Goal: Task Accomplishment & Management: Use online tool/utility

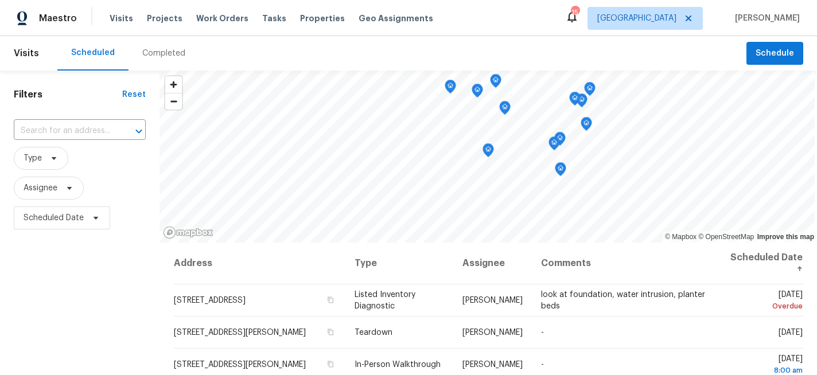
scroll to position [104, 0]
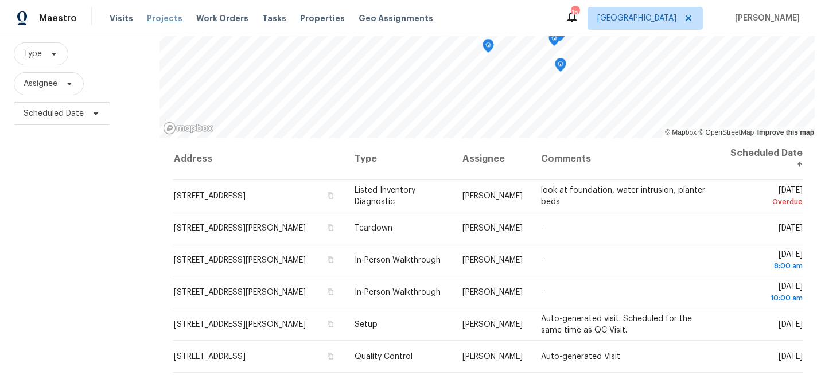
click at [161, 22] on span "Projects" at bounding box center [165, 18] width 36 height 11
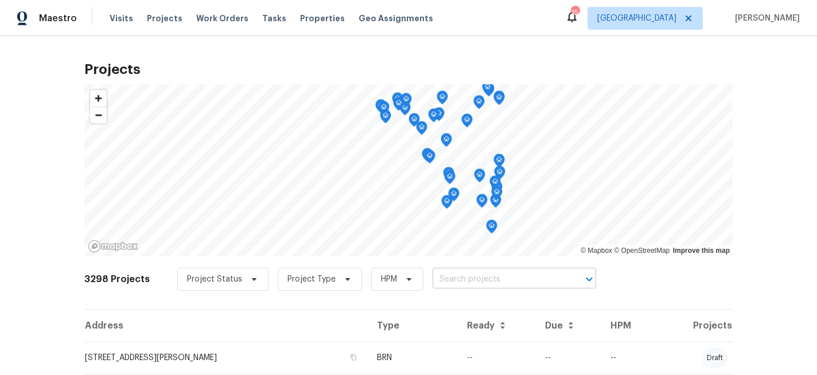
click at [435, 282] on input "text" at bounding box center [497, 280] width 131 height 18
type input "417 dove"
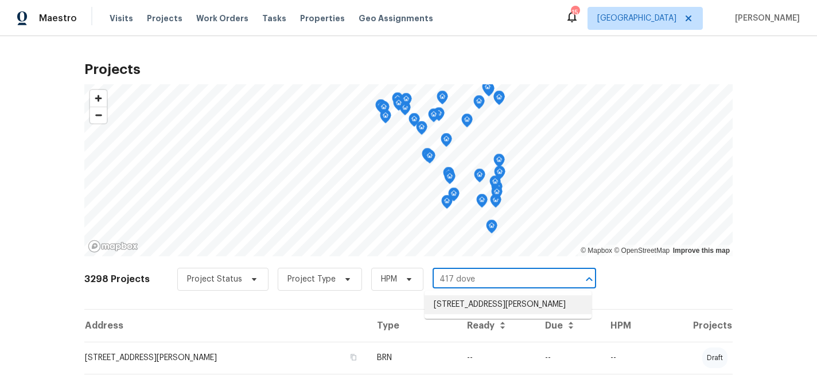
click at [458, 309] on li "[STREET_ADDRESS][PERSON_NAME]" at bounding box center [507, 304] width 167 height 19
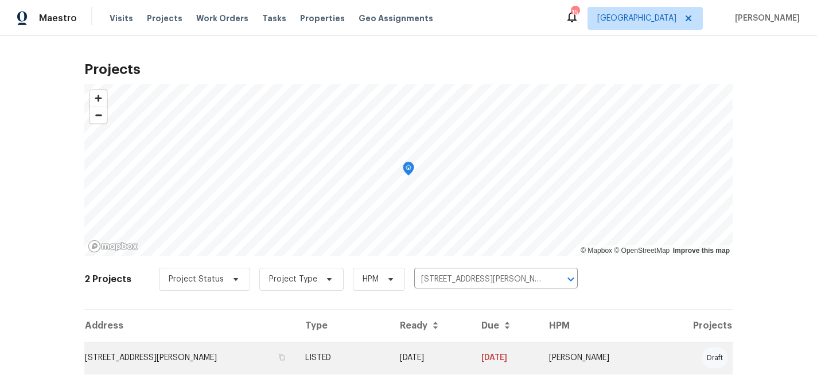
click at [220, 354] on td "[STREET_ADDRESS][PERSON_NAME]" at bounding box center [190, 358] width 212 height 32
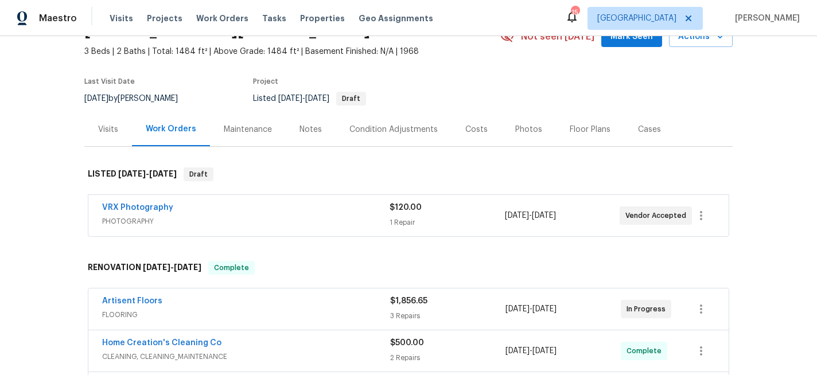
scroll to position [62, 0]
click at [151, 299] on link "Artisent Floors" at bounding box center [132, 300] width 60 height 8
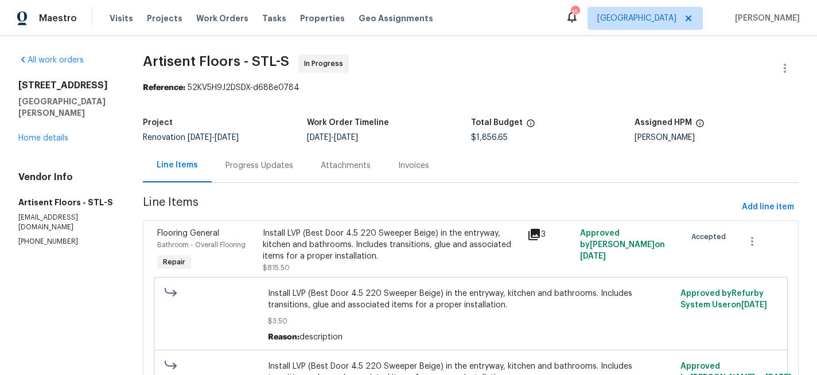
click at [270, 166] on div "Progress Updates" at bounding box center [259, 165] width 68 height 11
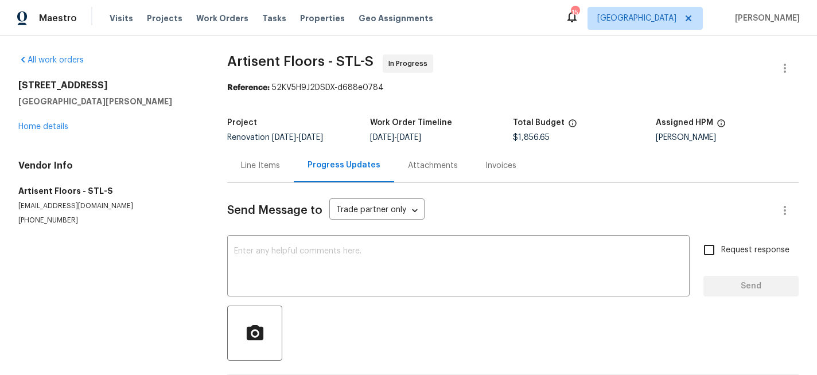
click at [257, 165] on div "Line Items" at bounding box center [260, 165] width 39 height 11
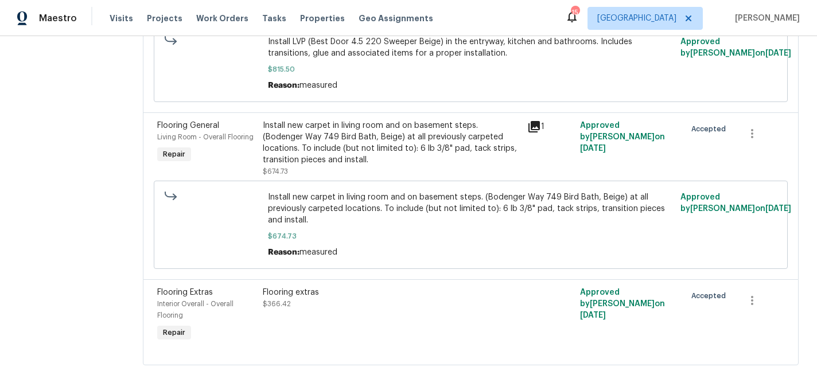
scroll to position [330, 0]
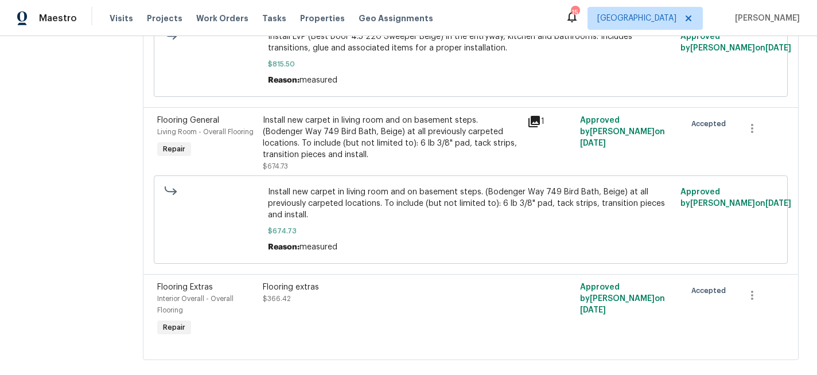
click at [296, 286] on div "Flooring extras" at bounding box center [391, 287] width 257 height 11
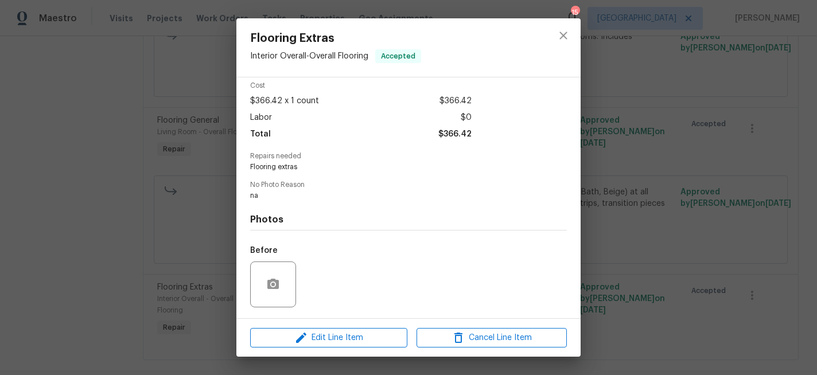
scroll to position [50, 0]
click at [319, 337] on span "Edit Line Item" at bounding box center [328, 338] width 150 height 14
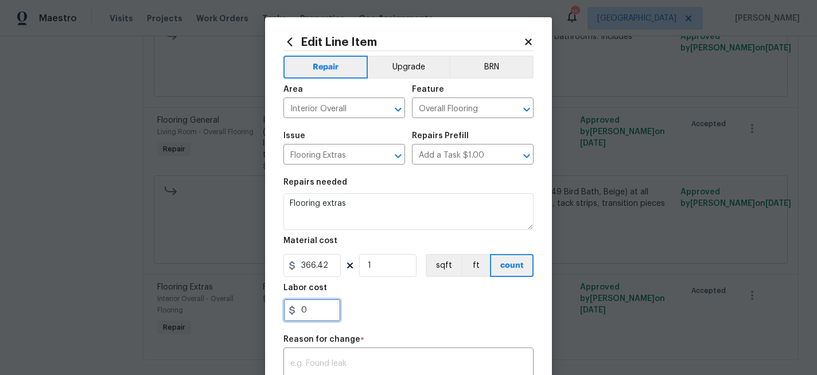
click at [314, 312] on input "0" at bounding box center [311, 310] width 57 height 23
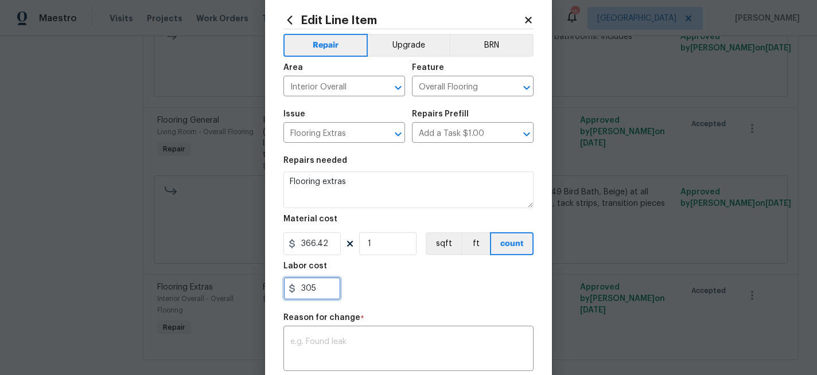
scroll to position [26, 0]
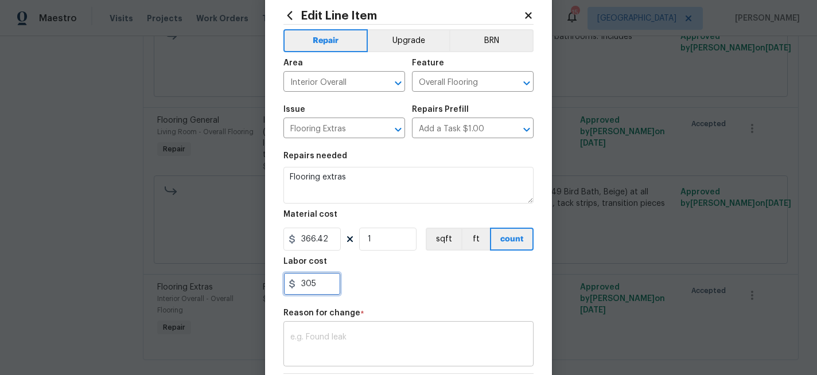
type input "305"
click at [323, 331] on div "x ​" at bounding box center [408, 345] width 250 height 42
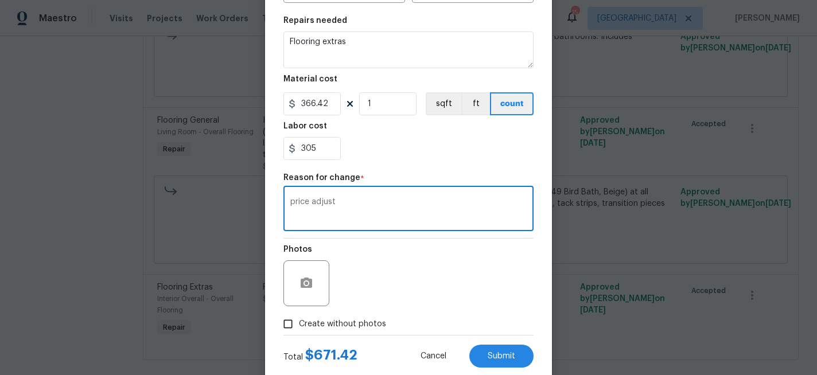
scroll to position [168, 0]
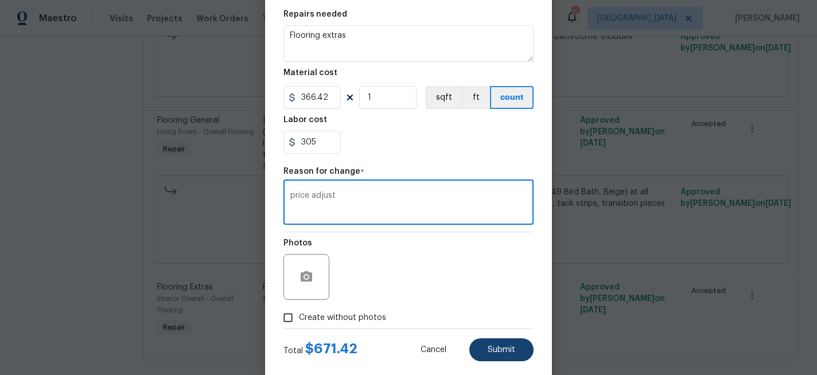
type textarea "price adjust"
click at [482, 344] on button "Submit" at bounding box center [501, 349] width 64 height 23
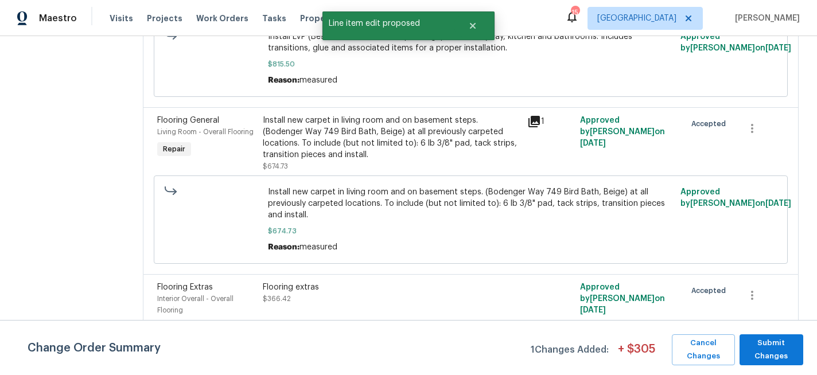
scroll to position [0, 0]
click at [772, 348] on span "Submit Changes" at bounding box center [771, 350] width 53 height 26
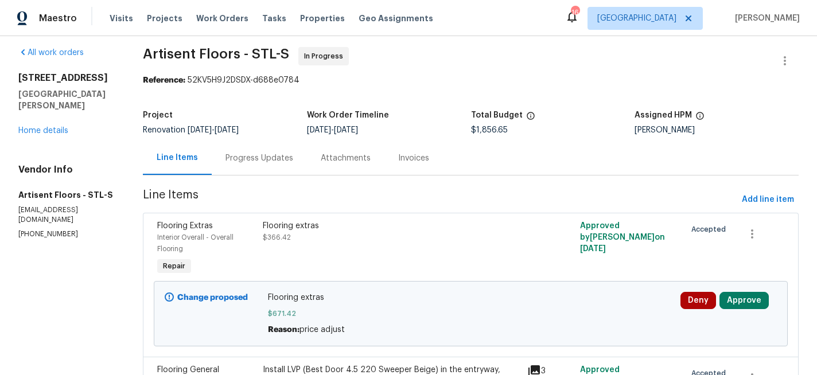
scroll to position [6, 0]
